Goal: Information Seeking & Learning: Compare options

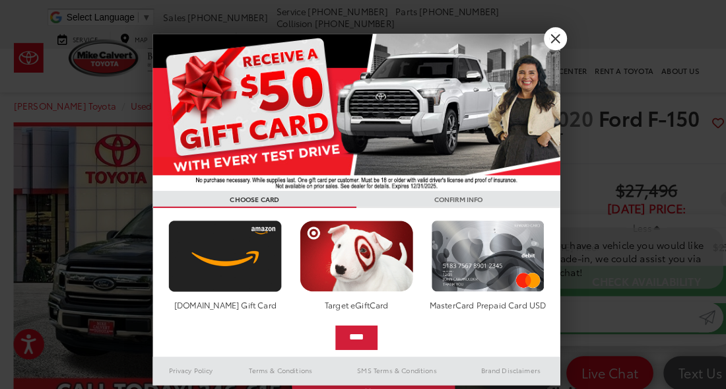
click at [530, 36] on link "X" at bounding box center [540, 37] width 22 height 22
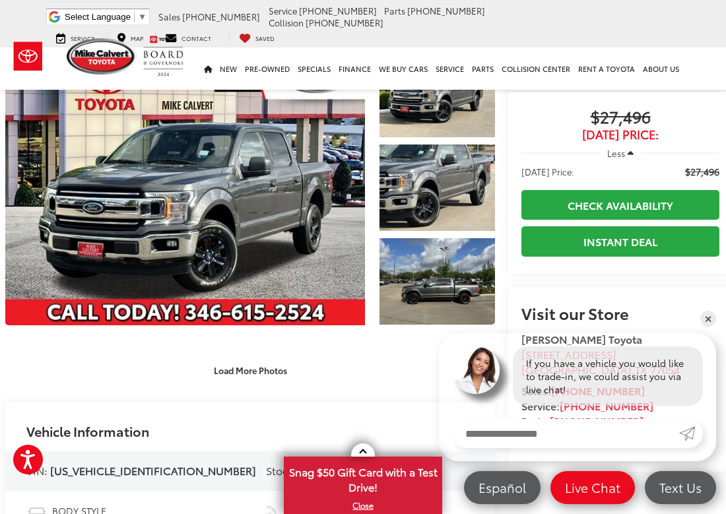
scroll to position [68, 7]
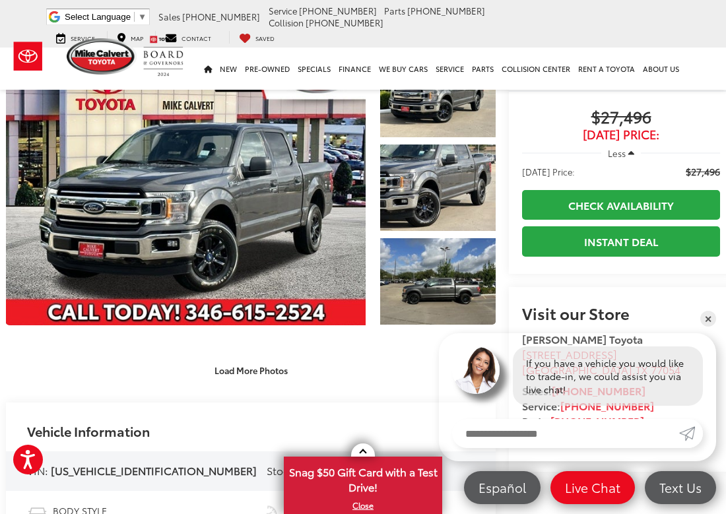
click at [452, 288] on link "Expand Photo 3" at bounding box center [438, 281] width 116 height 86
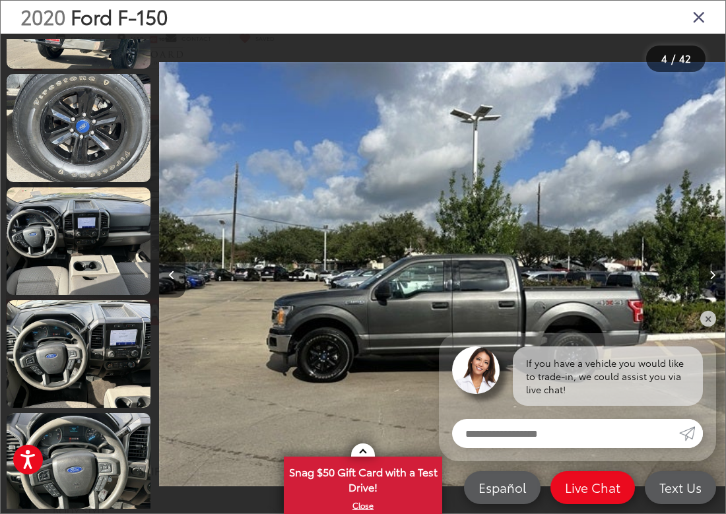
scroll to position [763, 0]
click at [42, 243] on link at bounding box center [79, 241] width 144 height 108
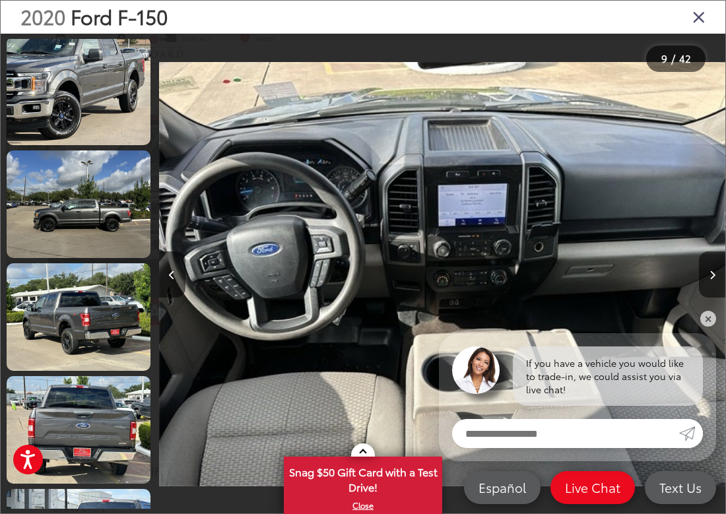
scroll to position [226, 0]
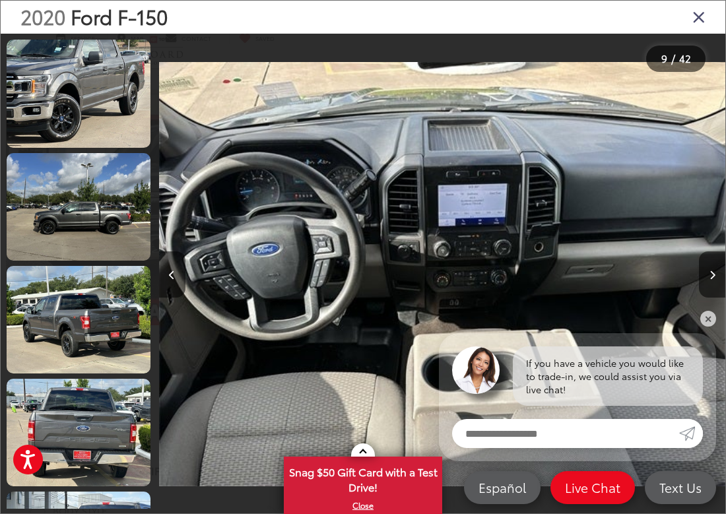
click at [699, 18] on icon "Close gallery" at bounding box center [698, 16] width 13 height 17
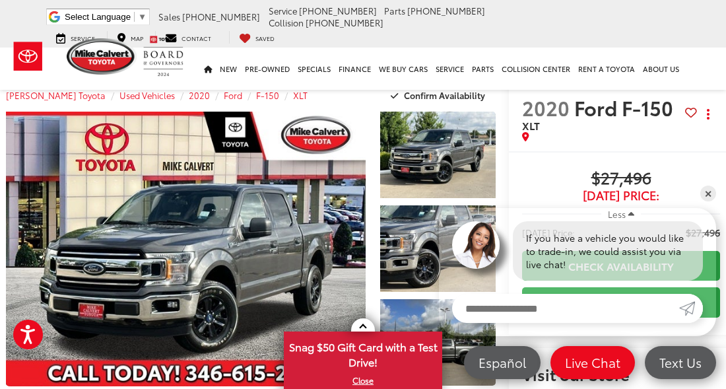
scroll to position [3, 7]
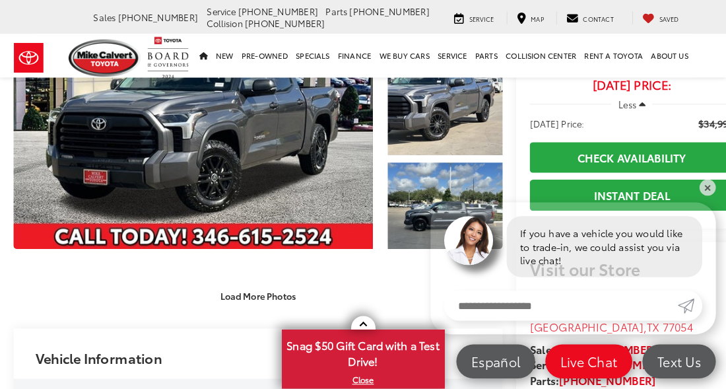
scroll to position [53, 0]
